Goal: Navigation & Orientation: Find specific page/section

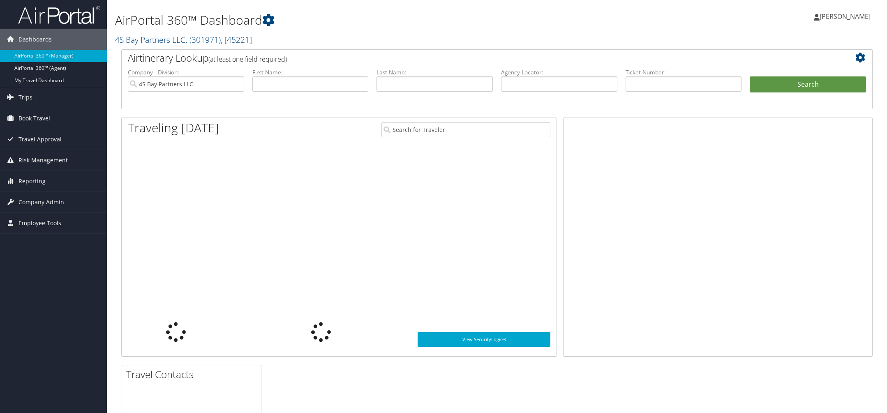
scroll to position [3, 0]
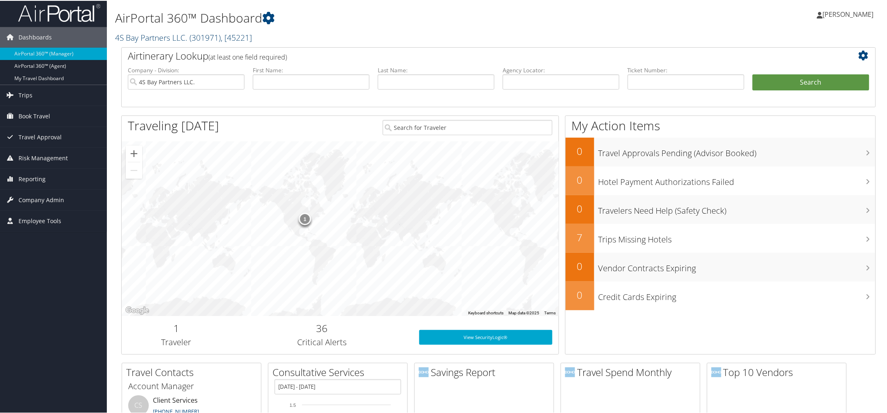
click at [250, 38] on span ", [ 45221 ]" at bounding box center [236, 36] width 31 height 11
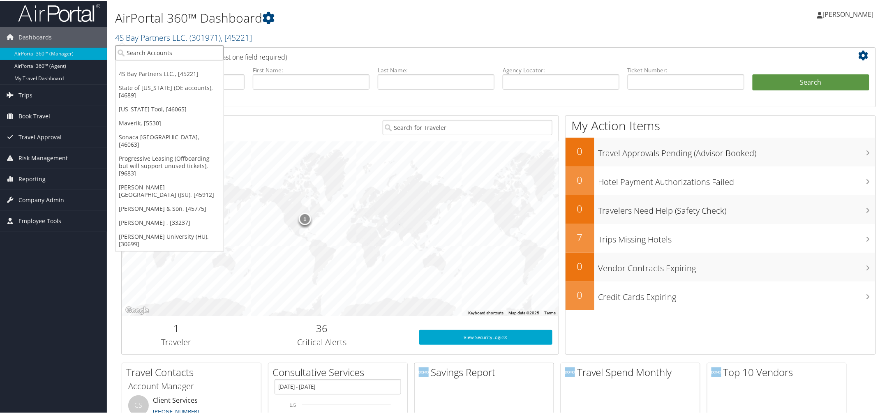
drag, startPoint x: 123, startPoint y: 53, endPoint x: 155, endPoint y: 54, distance: 31.3
click at [124, 53] on input "search" at bounding box center [170, 51] width 108 height 15
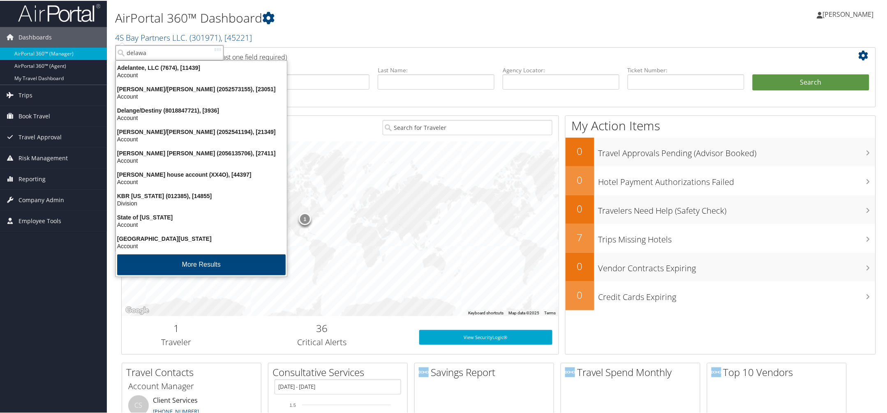
type input "delawar"
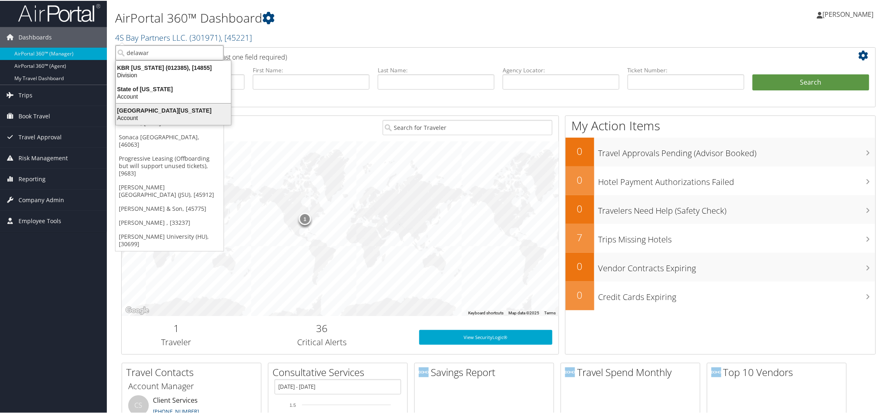
click at [148, 111] on div "[GEOGRAPHIC_DATA][US_STATE]" at bounding box center [173, 109] width 125 height 7
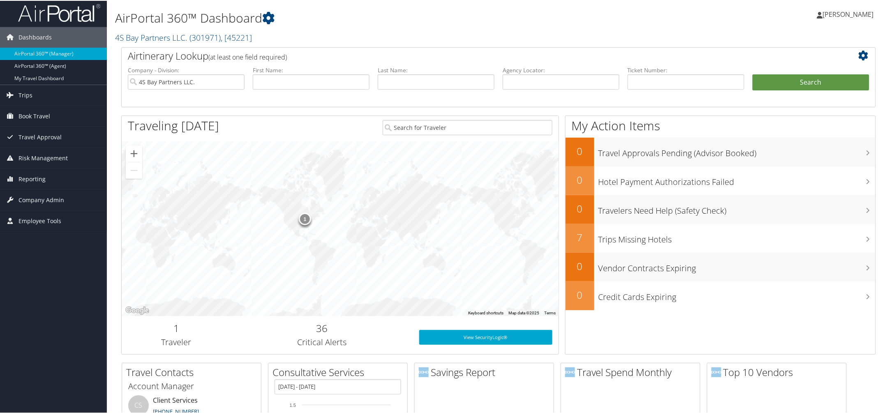
scroll to position [0, 0]
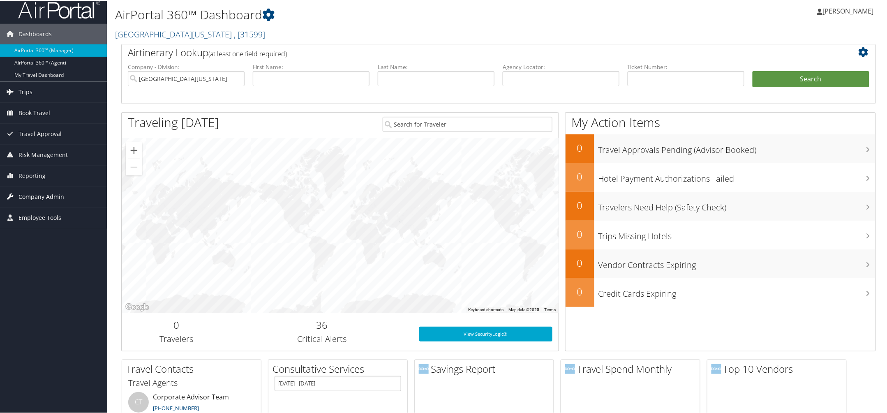
click at [35, 207] on ul "Dashboards AirPortal 360™ (Manager) AirPortal 360™ (Agent) My Travel Dashboard …" at bounding box center [53, 111] width 107 height 234
click at [34, 201] on span "Company Admin" at bounding box center [42, 195] width 46 height 21
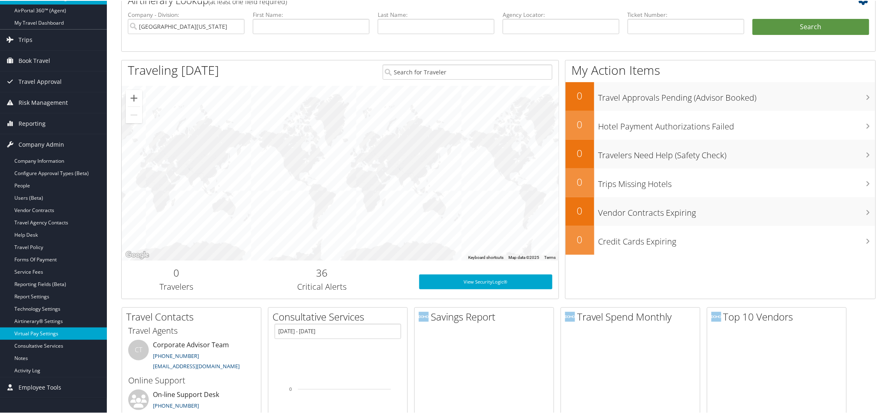
scroll to position [58, 0]
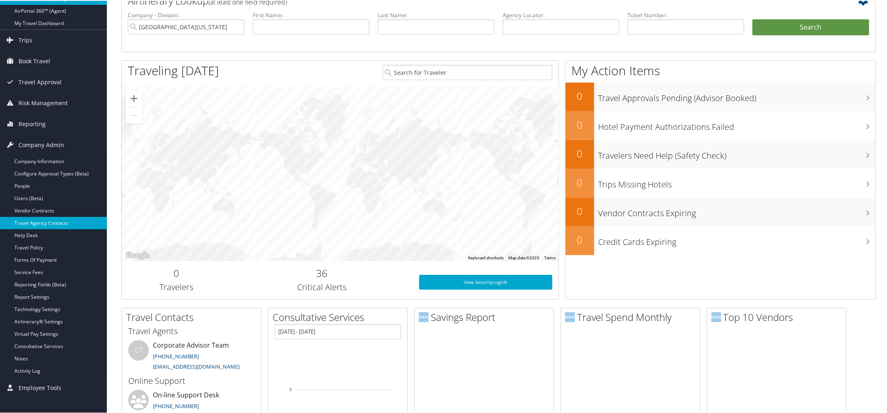
click at [40, 222] on link "Travel Agency Contacts" at bounding box center [53, 222] width 107 height 12
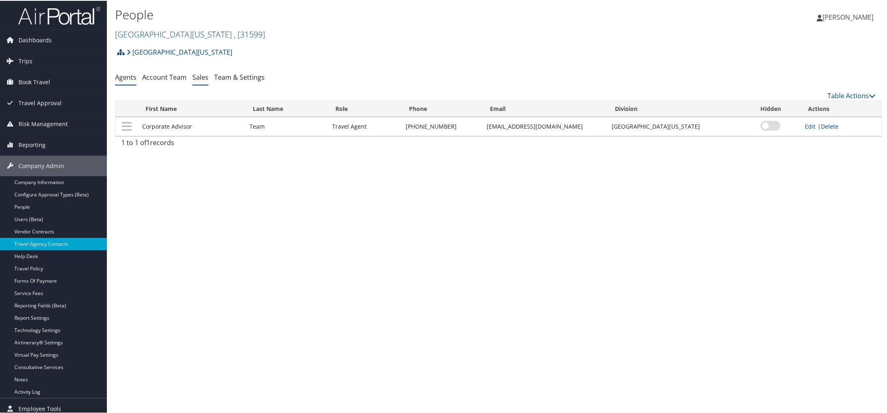
click at [198, 76] on link "Sales" at bounding box center [200, 76] width 16 height 9
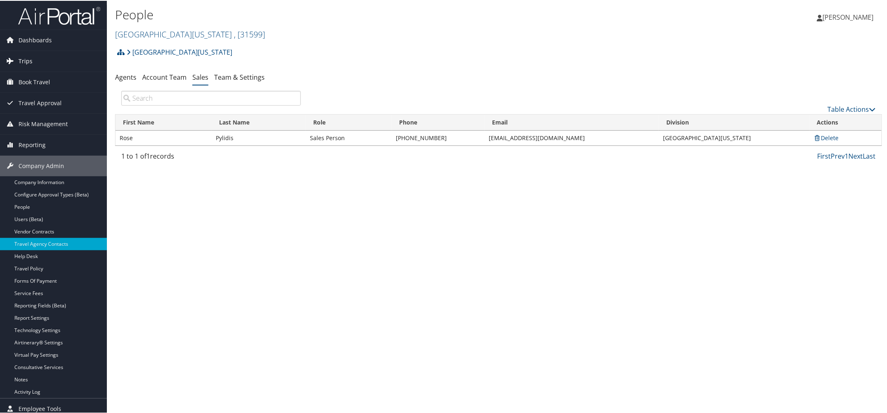
click at [27, 61] on span "Trips" at bounding box center [26, 60] width 14 height 21
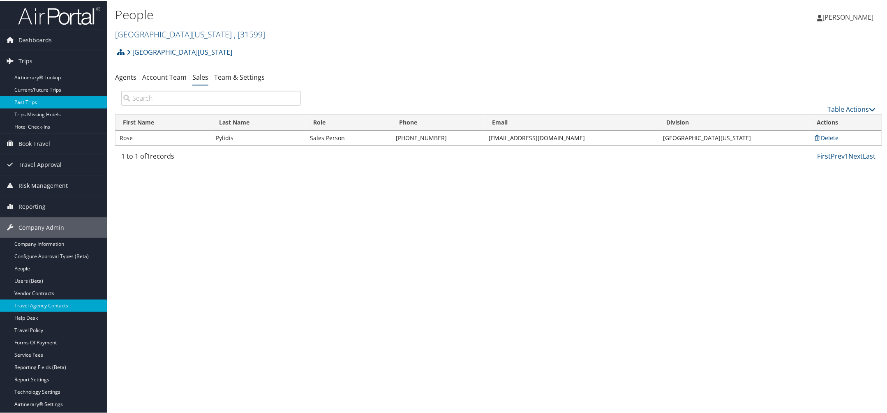
click at [26, 102] on link "Past Trips" at bounding box center [53, 101] width 107 height 12
